Goal: Task Accomplishment & Management: Use online tool/utility

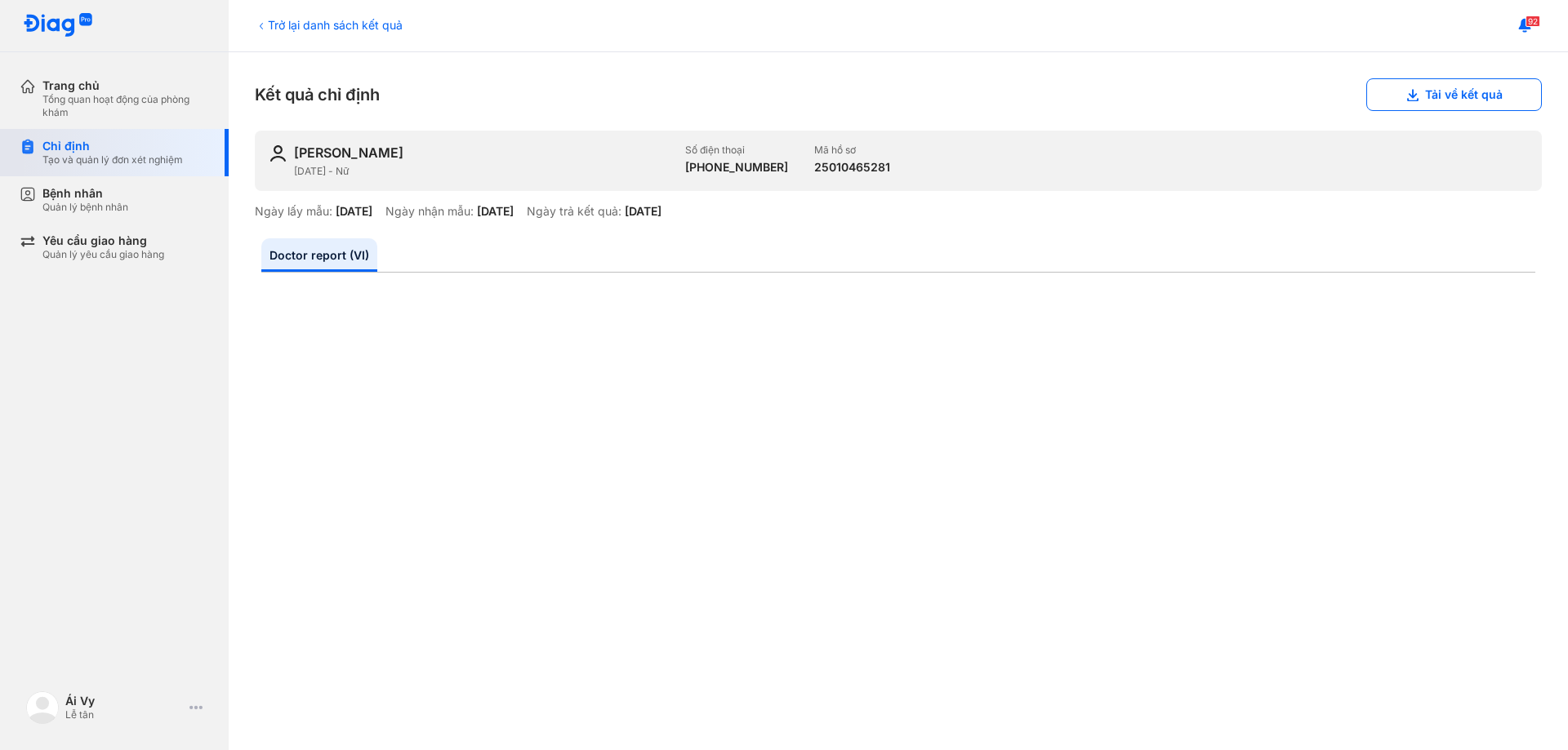
scroll to position [823, 0]
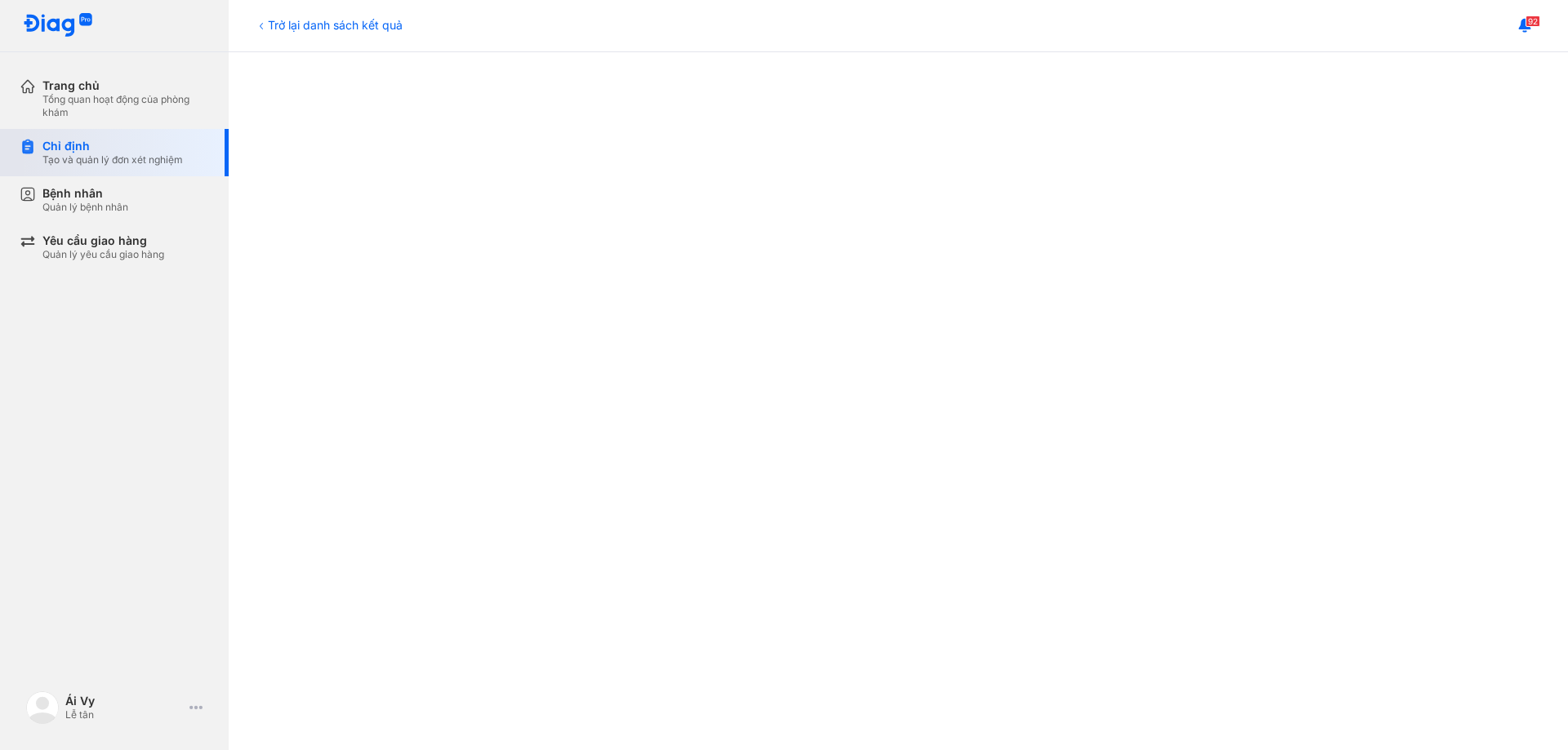
click at [115, 150] on div "Chỉ định" at bounding box center [112, 145] width 140 height 14
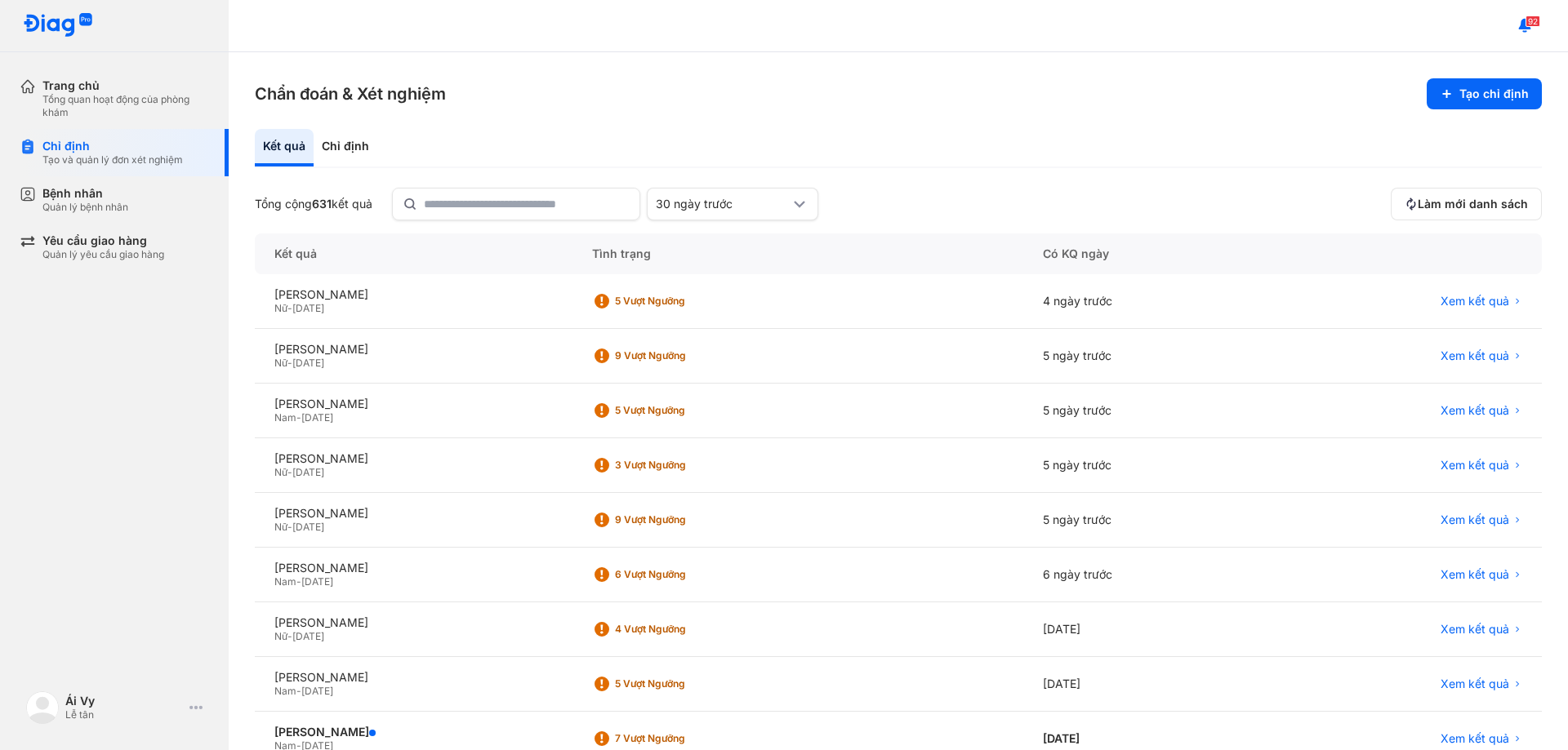
click at [529, 88] on section "Chẩn đoán & Xét nghiệm Tạo chỉ định" at bounding box center [898, 94] width 1286 height 31
